Goal: Task Accomplishment & Management: Manage account settings

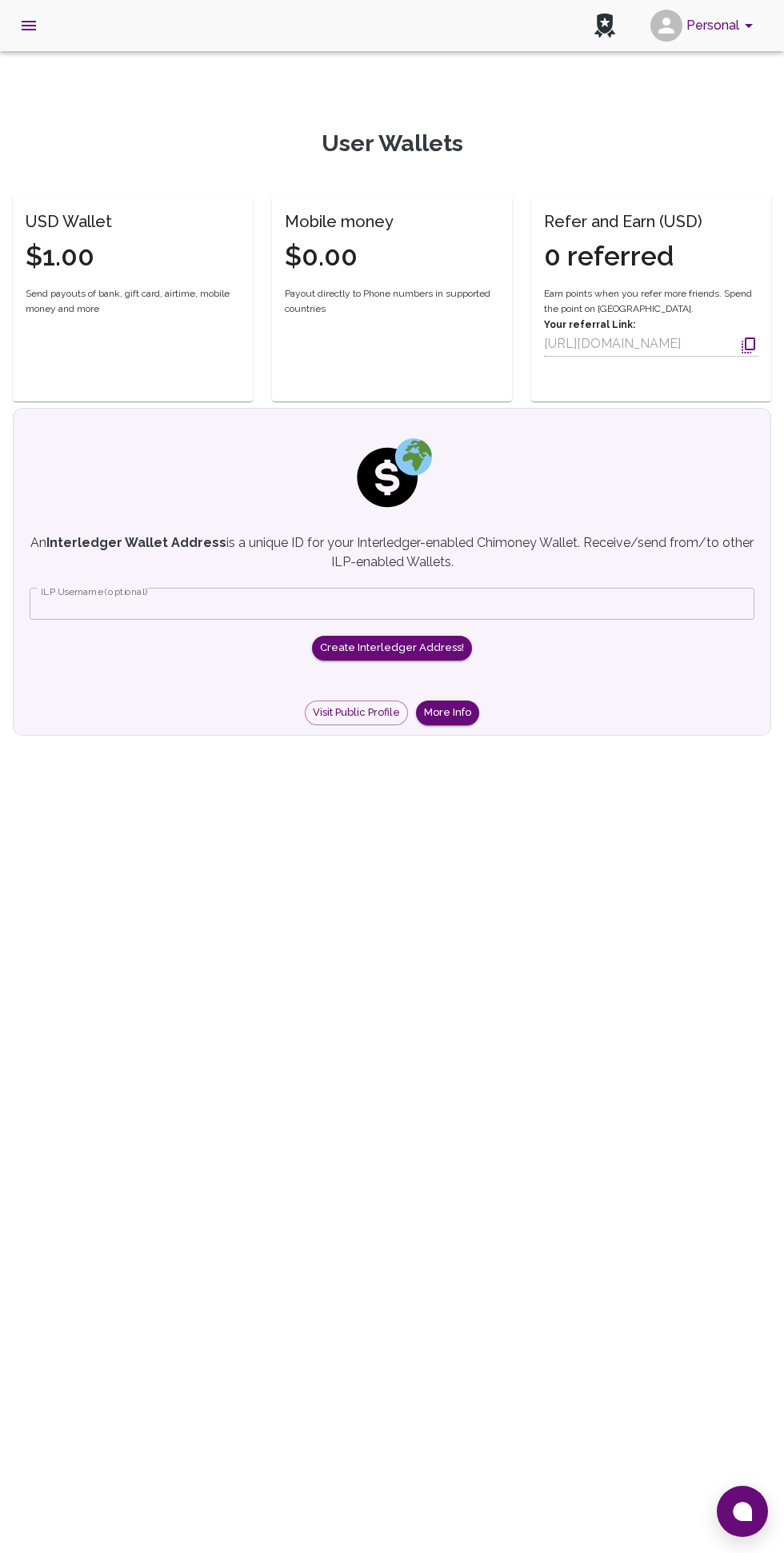
click at [687, 21] on button "Personal" at bounding box center [703, 26] width 120 height 42
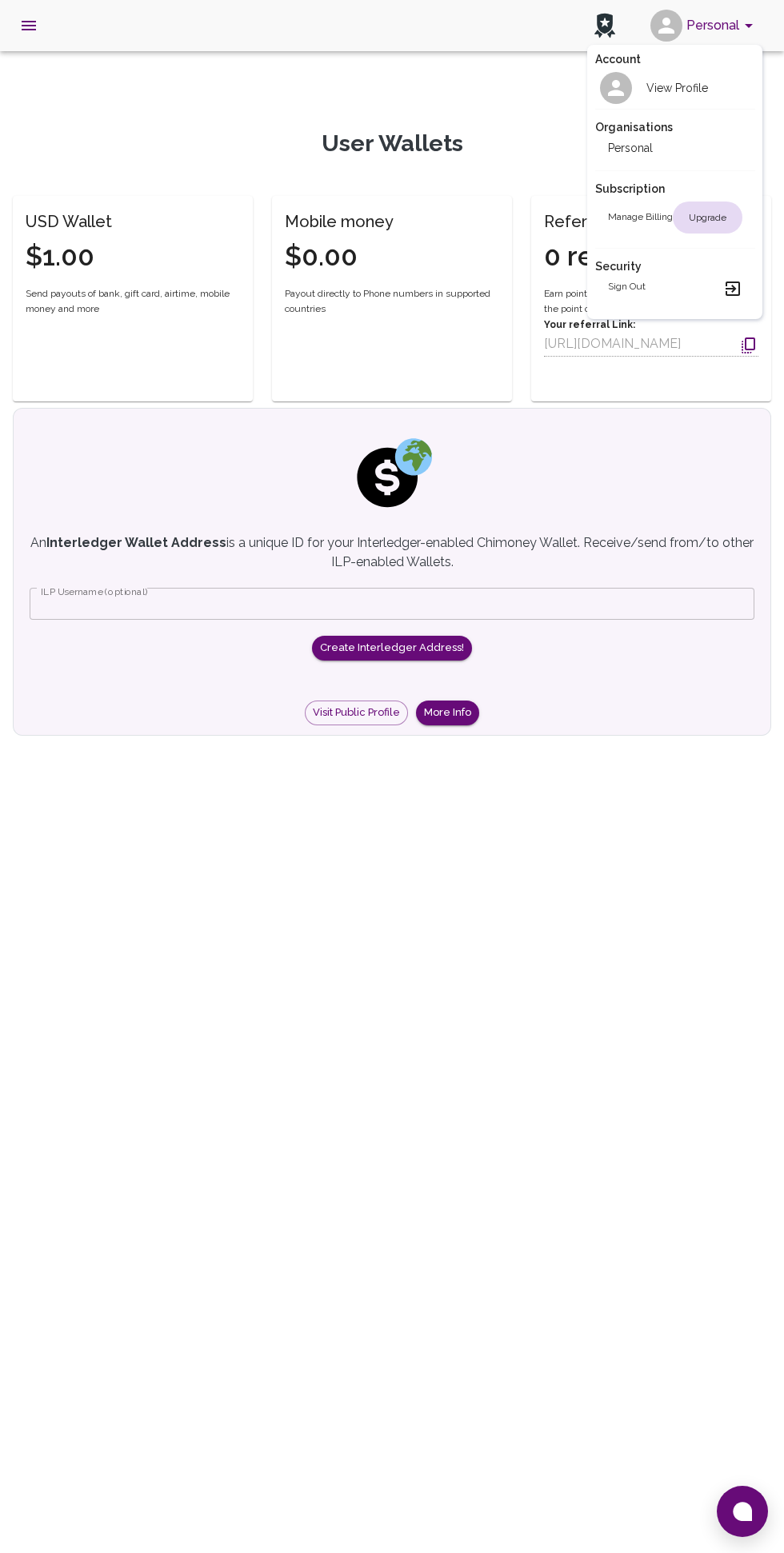
click at [604, 294] on li "Sign out" at bounding box center [675, 288] width 160 height 28
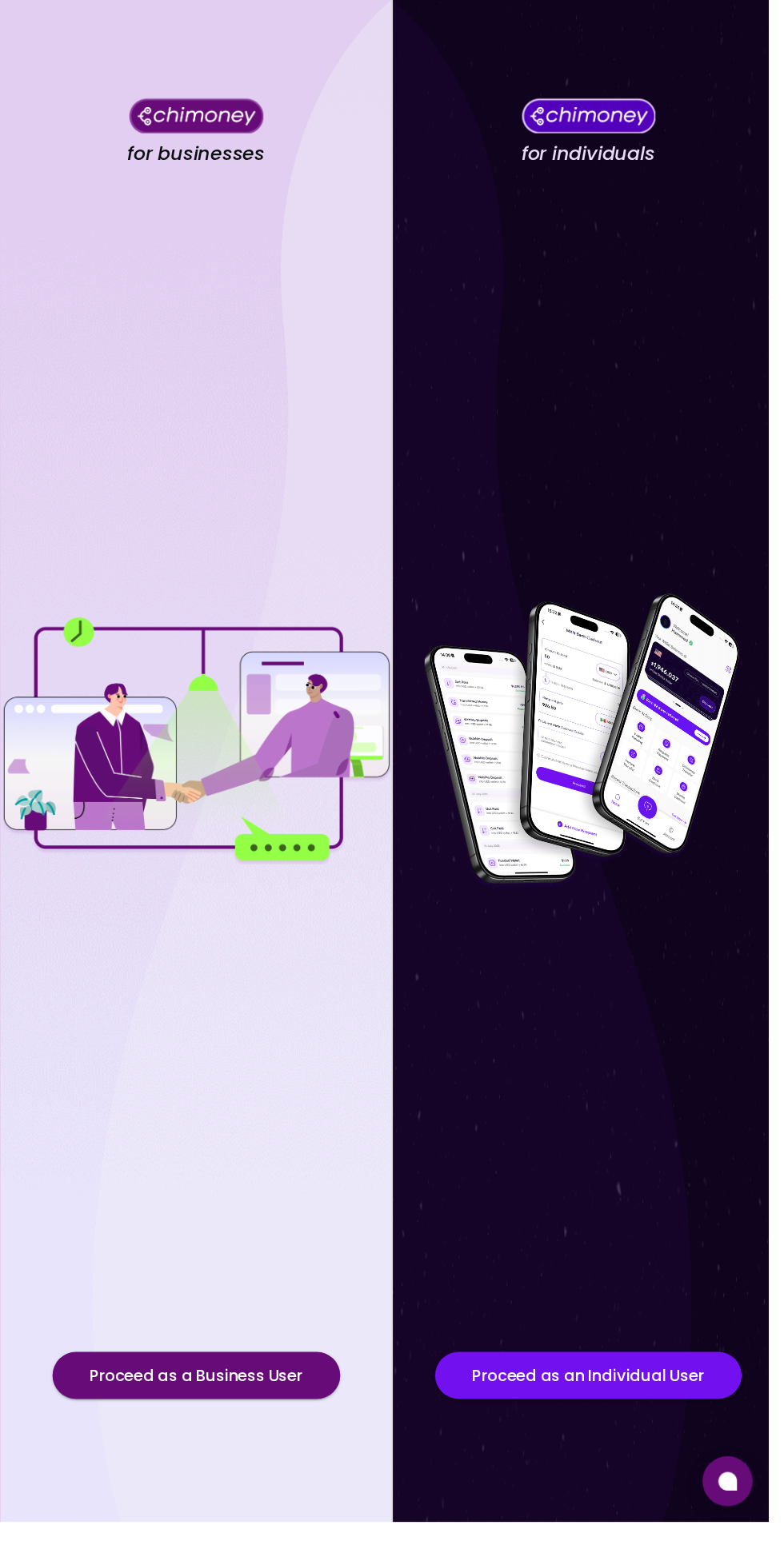
scroll to position [89, 0]
click at [118, 1428] on button "Proceed as a Business User" at bounding box center [201, 1403] width 294 height 48
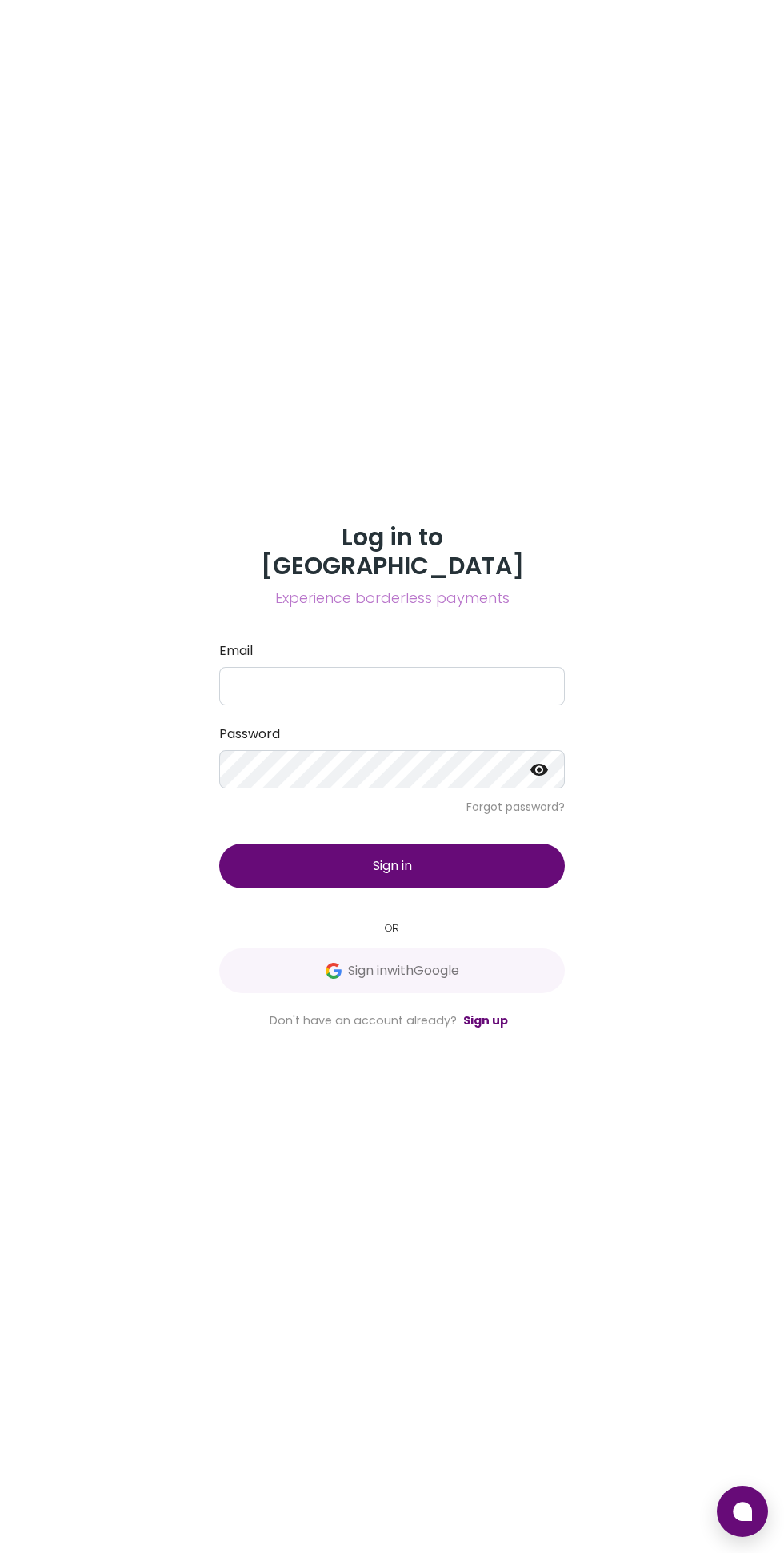
scroll to position [49, 0]
click at [251, 675] on input "Email" at bounding box center [392, 686] width 345 height 38
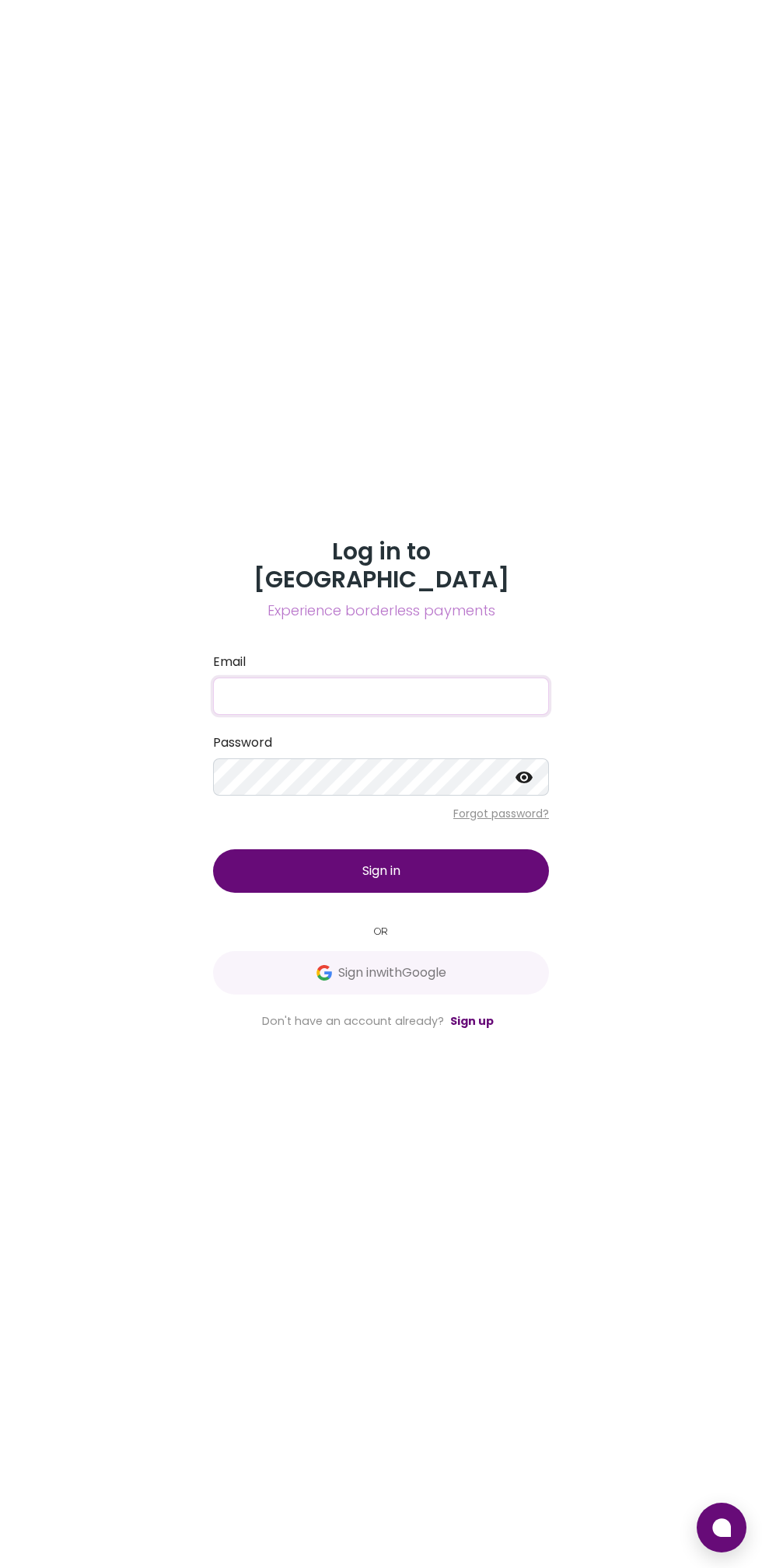
type input "yaodjatimarcelbienvenu@gmail.com"
click at [283, 849] on button "Sign in" at bounding box center [381, 871] width 335 height 43
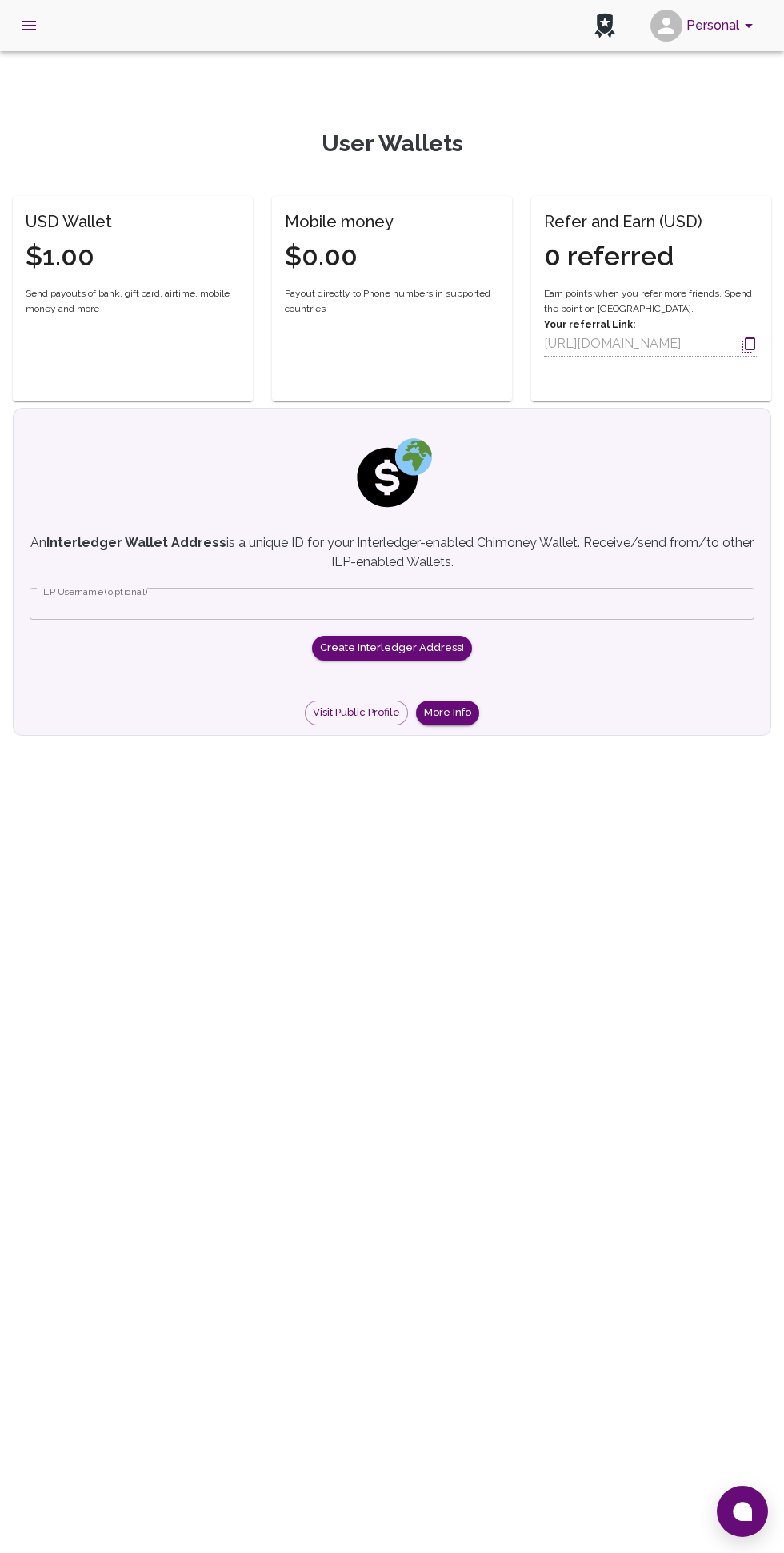
click at [100, 536] on strong "Interledger Wallet Address" at bounding box center [137, 542] width 180 height 15
click at [166, 526] on div "An Interledger Wallet Address is a unique ID for your Interledger-enabled Chimo…" at bounding box center [392, 572] width 758 height 328
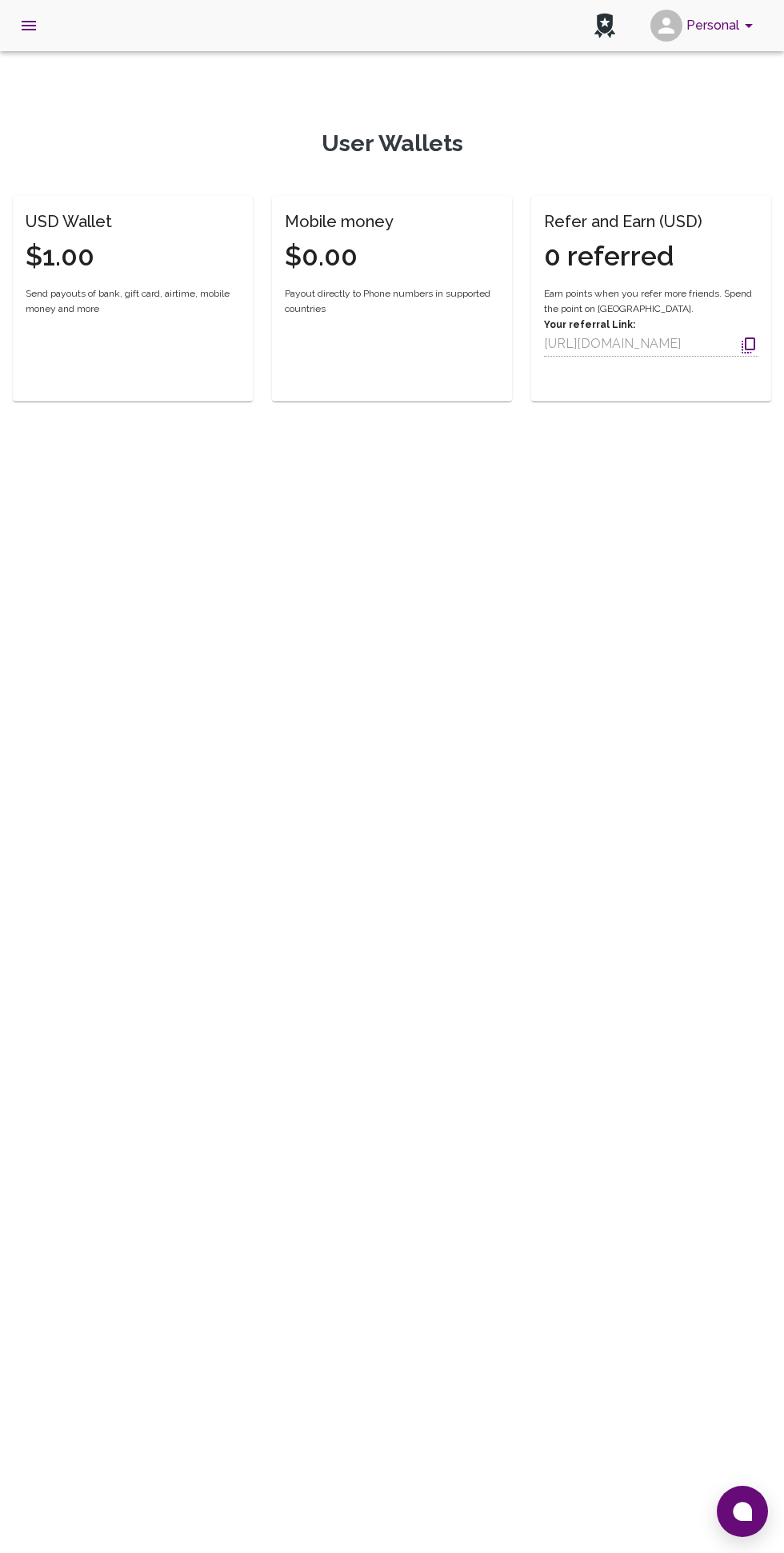
click at [713, 27] on button "Personal" at bounding box center [703, 26] width 120 height 42
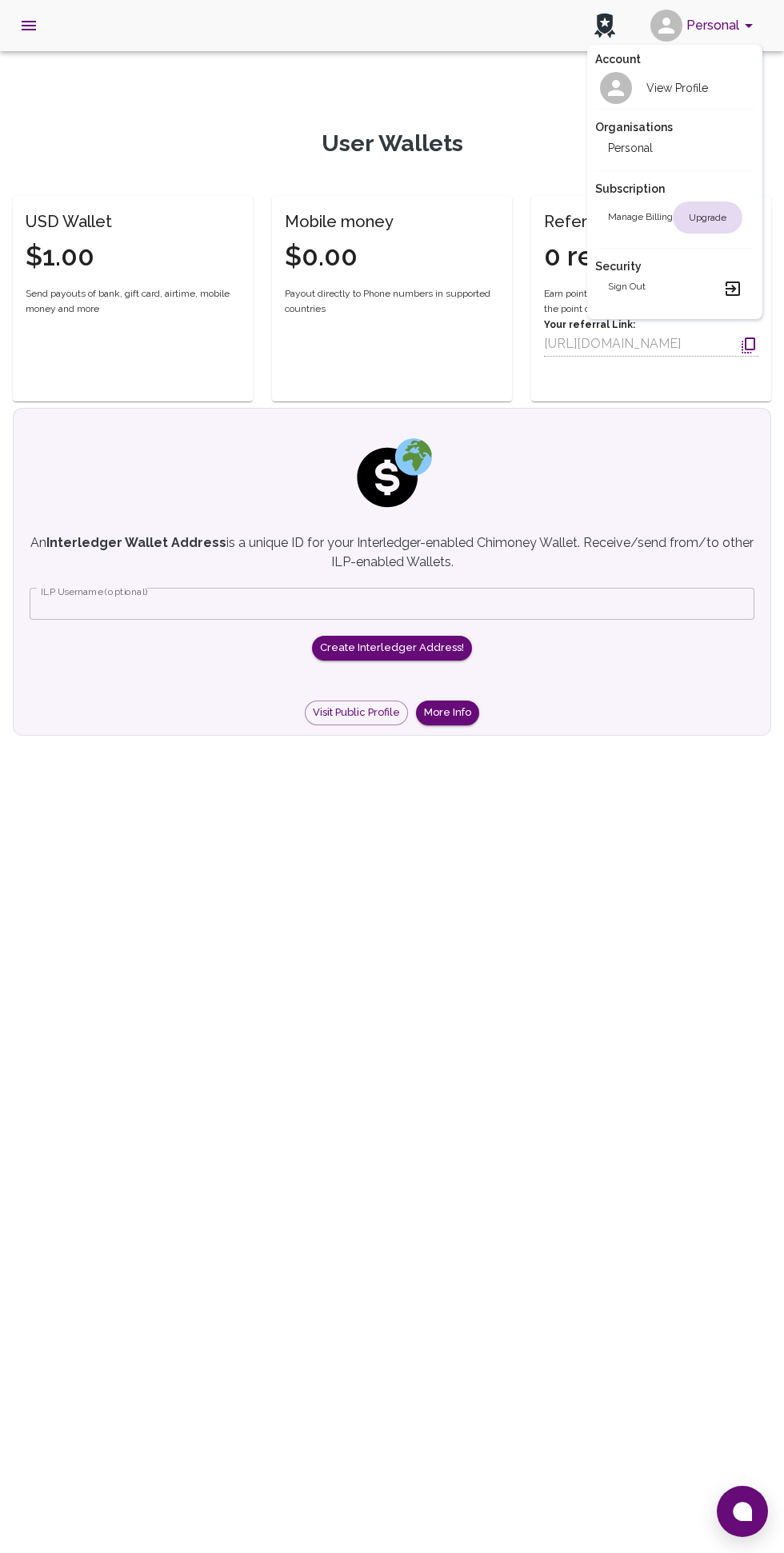
click at [575, 1202] on div at bounding box center [392, 776] width 784 height 1553
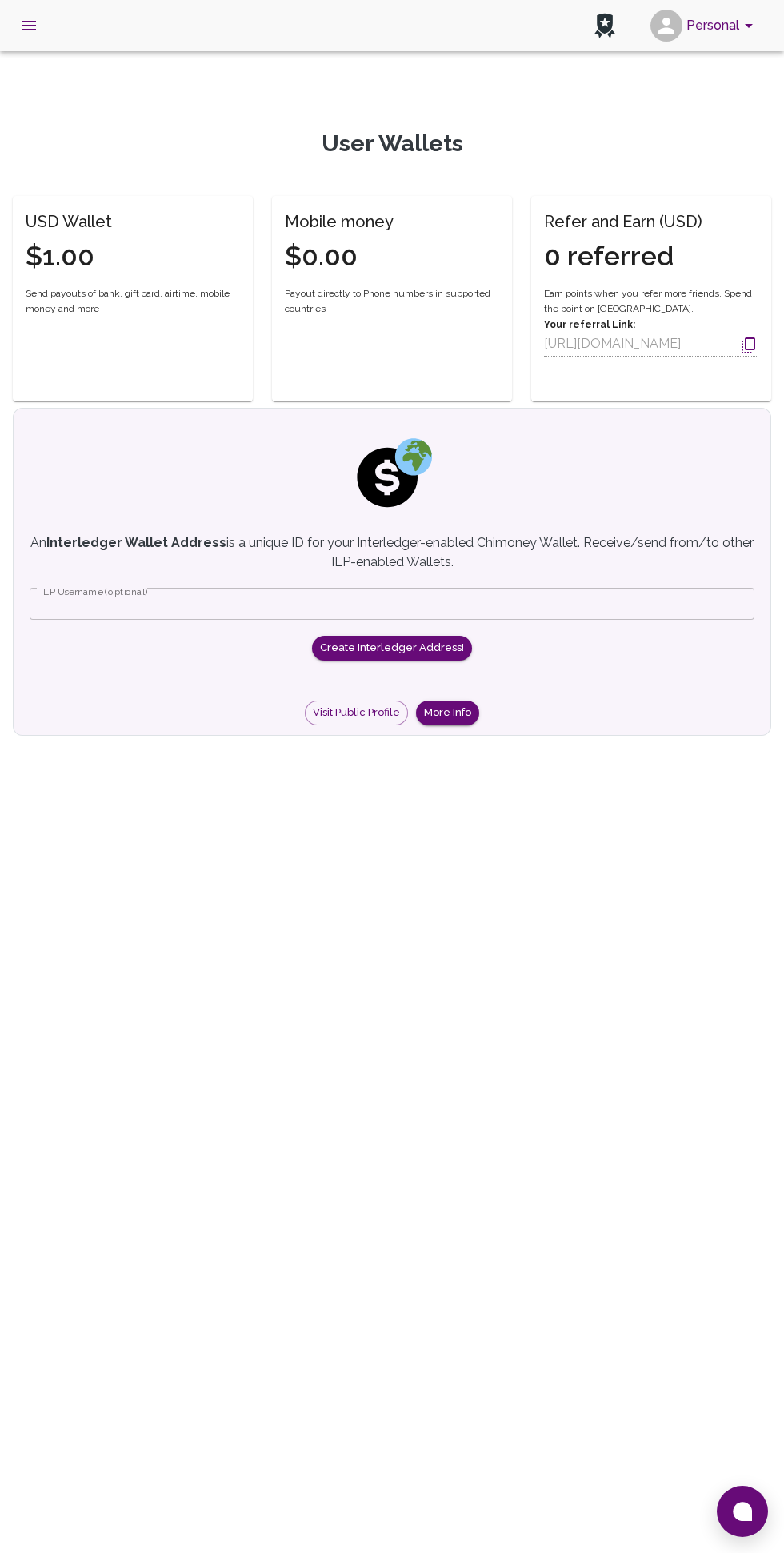
click at [33, 28] on icon "open drawer" at bounding box center [28, 26] width 19 height 19
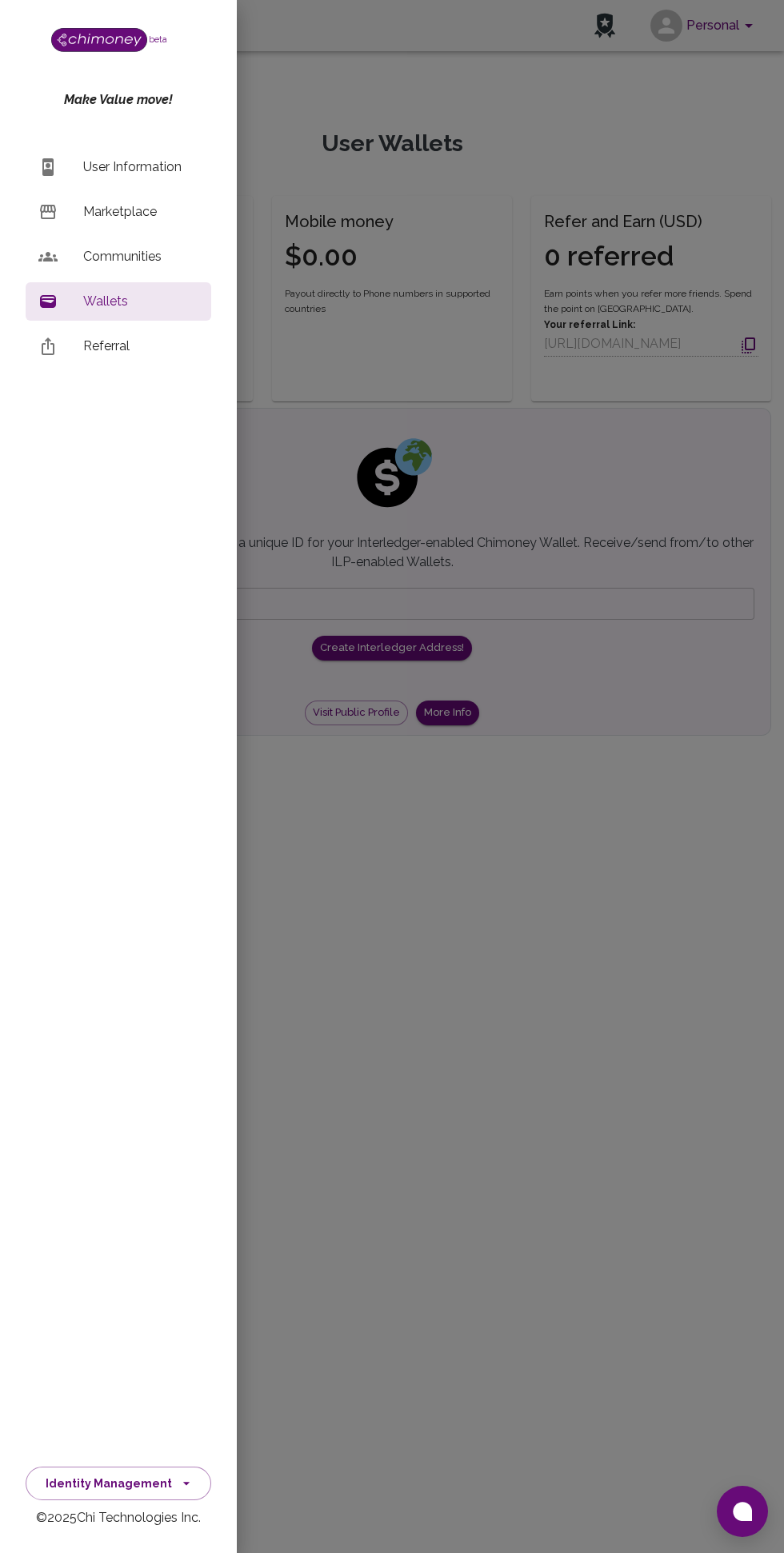
click at [155, 1477] on button "Identity Management" at bounding box center [119, 1484] width 186 height 34
click at [89, 1373] on li "Payments" at bounding box center [113, 1370] width 173 height 38
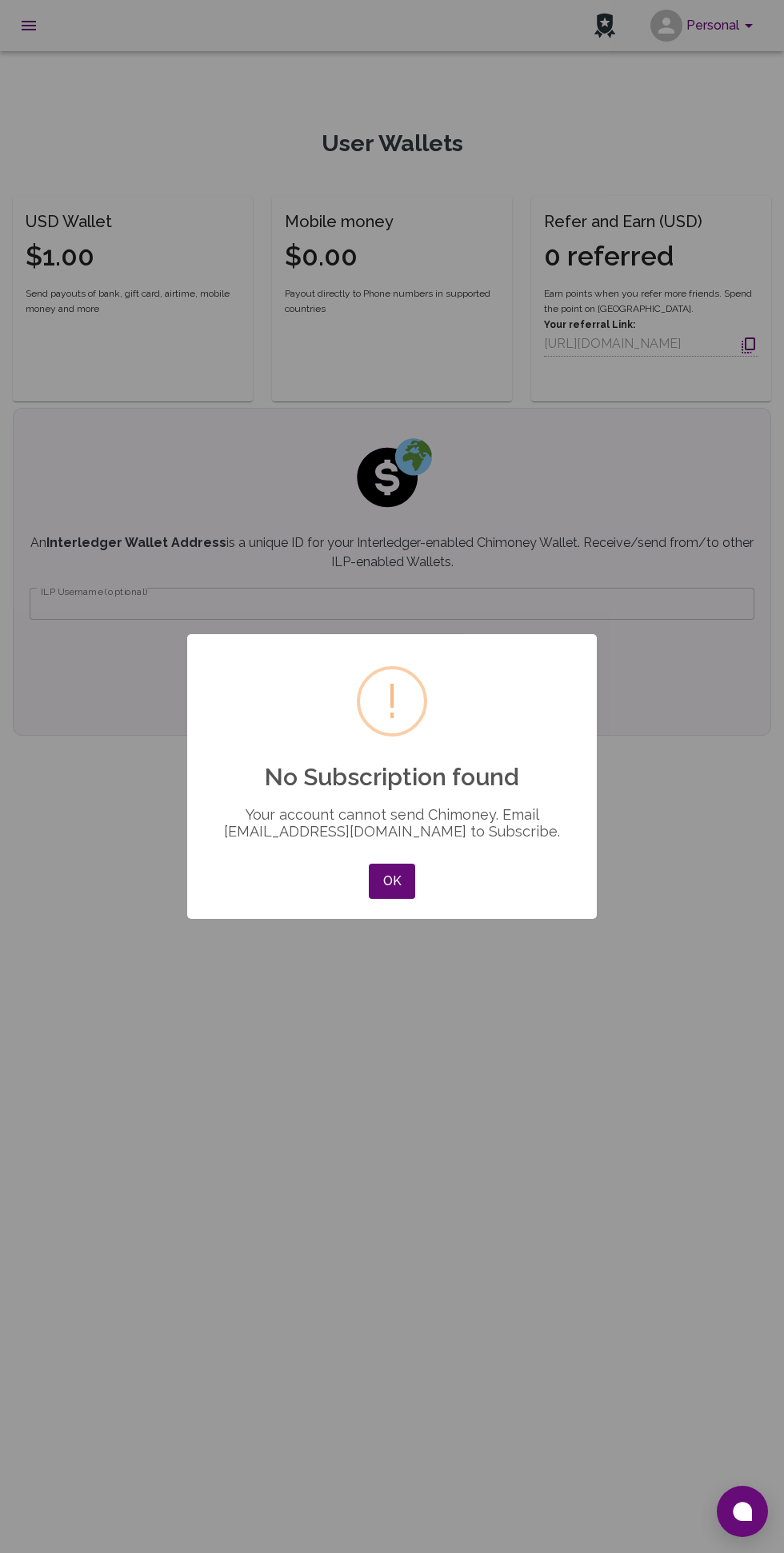
click at [392, 882] on button "OK" at bounding box center [392, 881] width 46 height 35
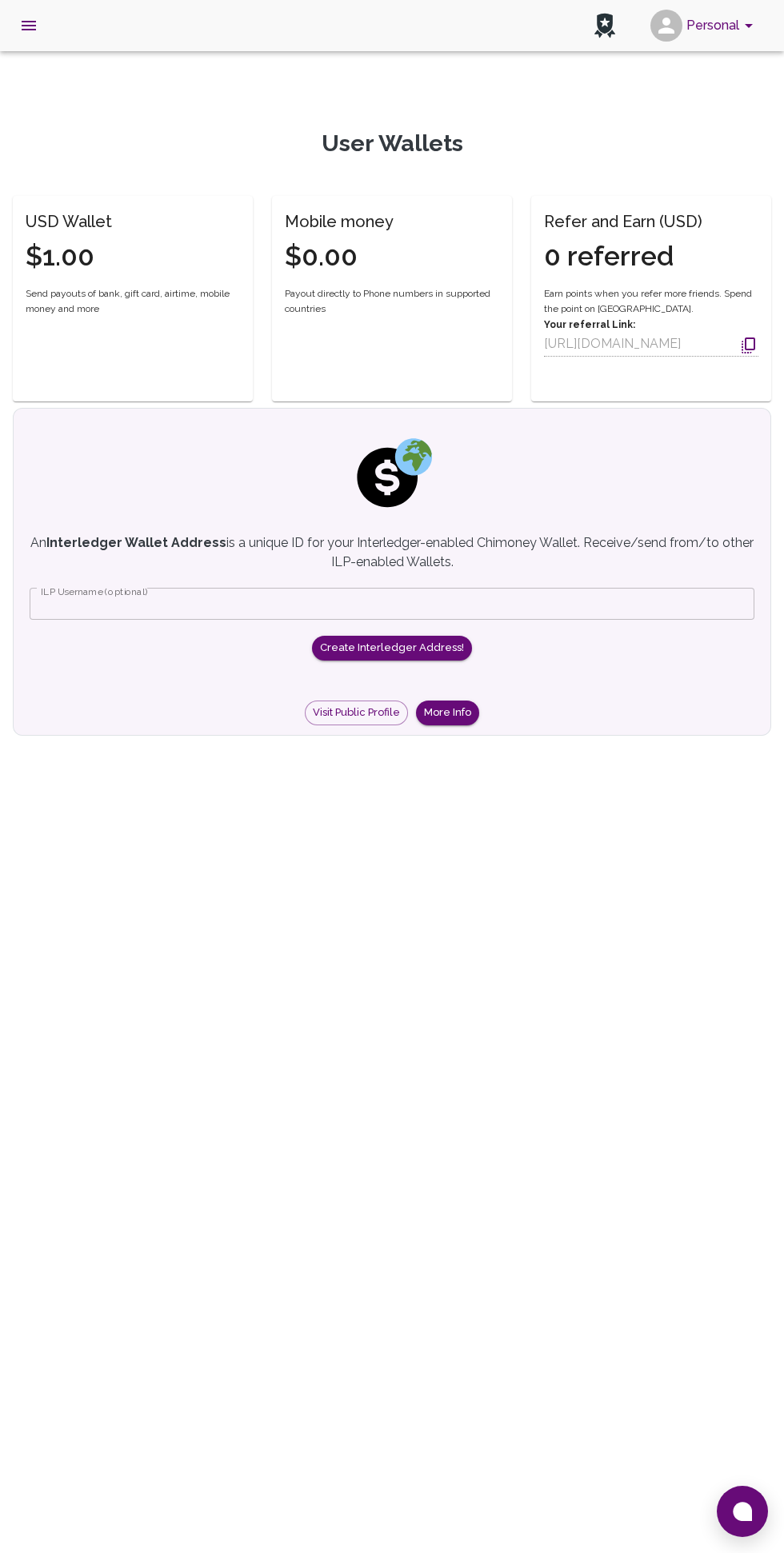
click at [702, 26] on button "Personal" at bounding box center [703, 26] width 120 height 42
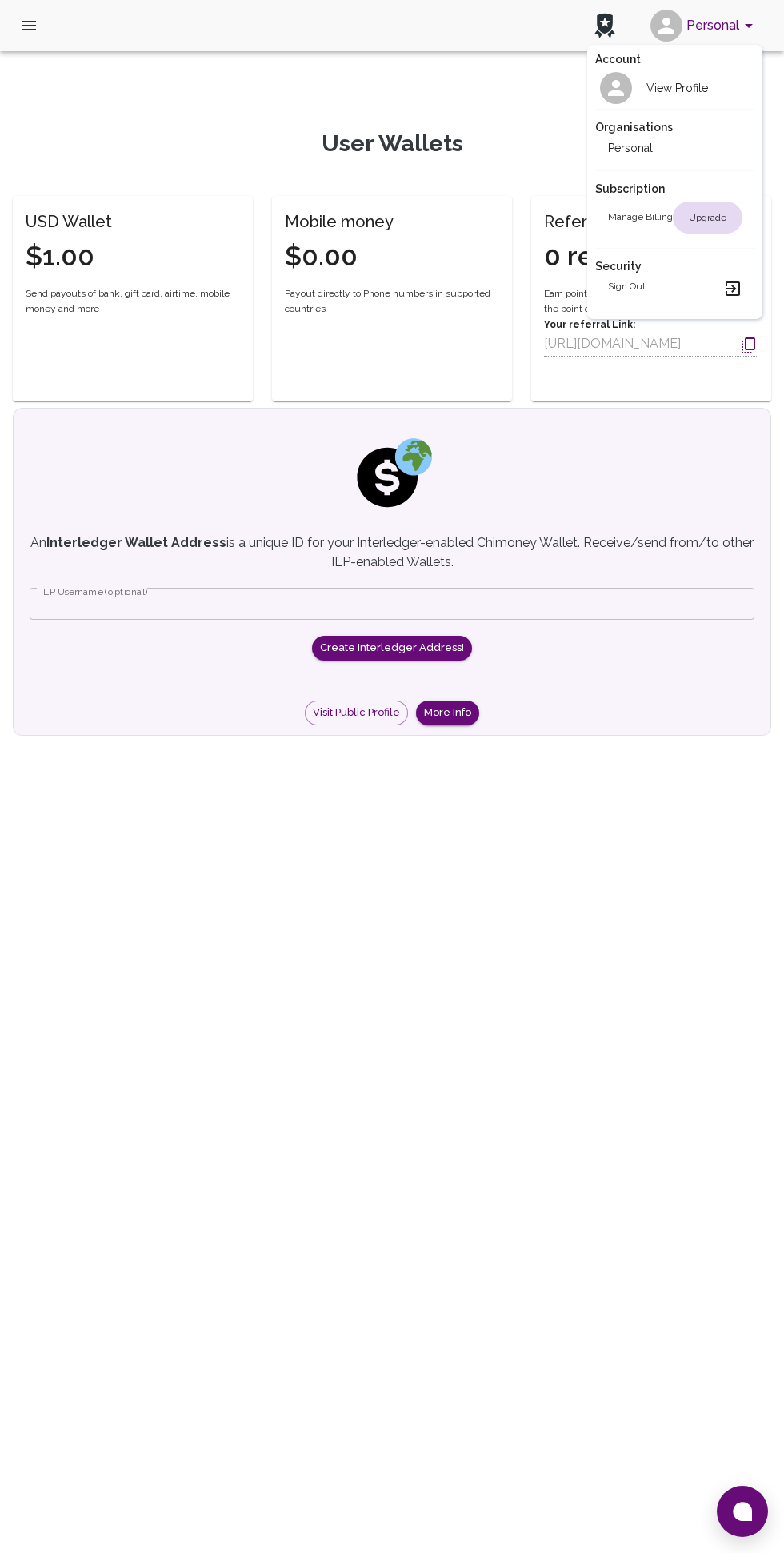
click at [606, 150] on li "Personal" at bounding box center [675, 148] width 160 height 26
